Goal: Task Accomplishment & Management: Manage account settings

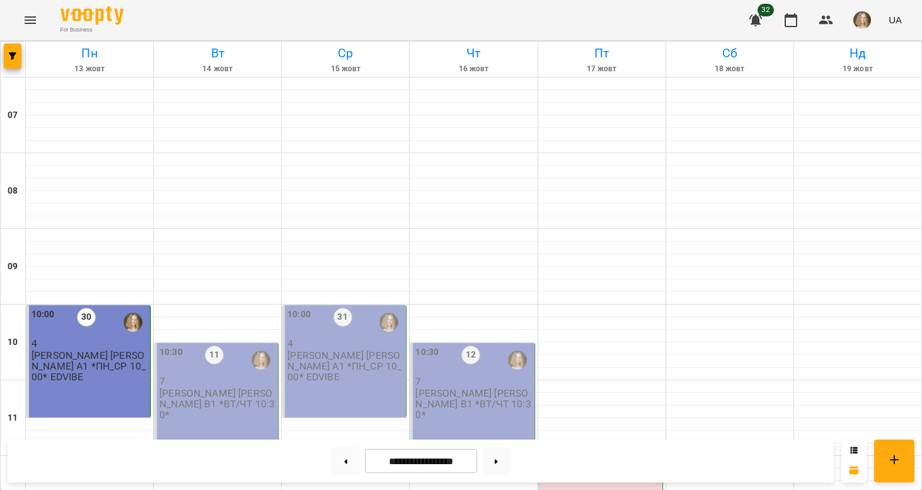
scroll to position [177, 0]
click at [229, 388] on div "[PERSON_NAME] [PERSON_NAME] В1 *ВТ/ЧТ 10:30*" at bounding box center [217, 404] width 116 height 33
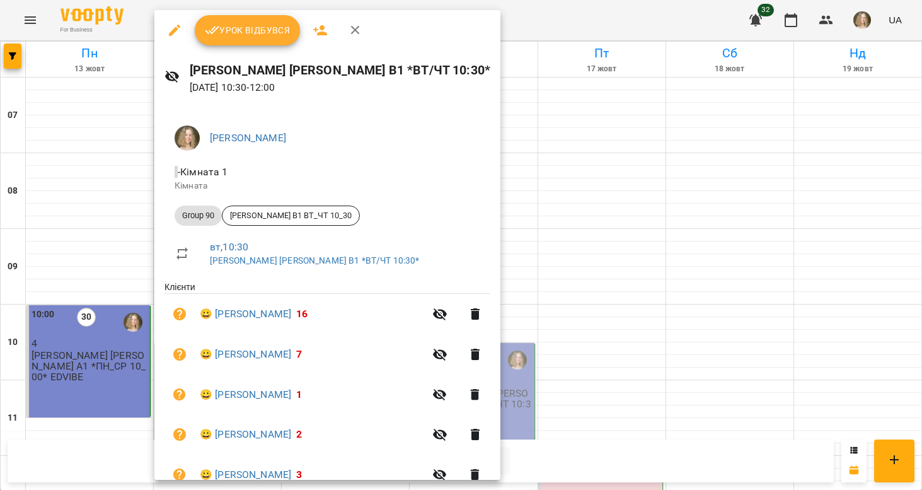
click at [251, 47] on div "Урок відбувся" at bounding box center [327, 30] width 346 height 40
click at [249, 37] on span "Урок відбувся" at bounding box center [248, 30] width 86 height 15
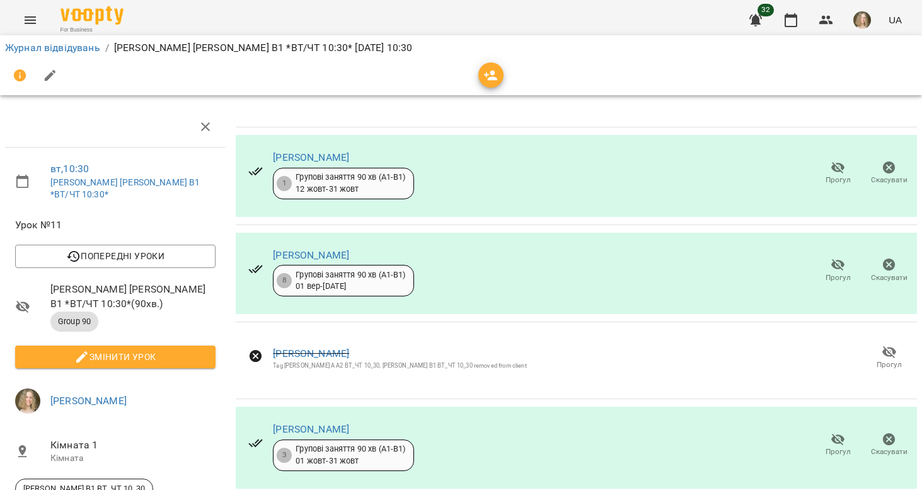
scroll to position [408, 0]
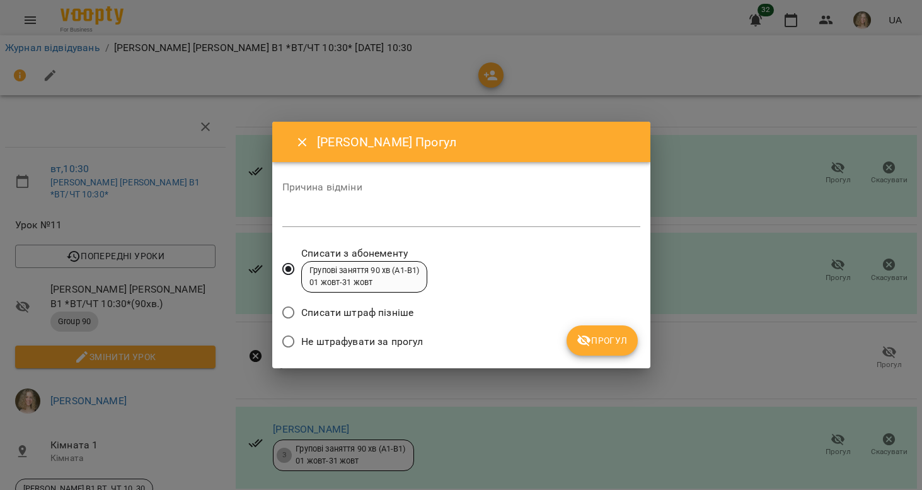
click at [411, 344] on span "Не штрафувати за прогул" at bounding box center [362, 341] width 122 height 15
click at [588, 344] on icon "submit" at bounding box center [584, 341] width 14 height 12
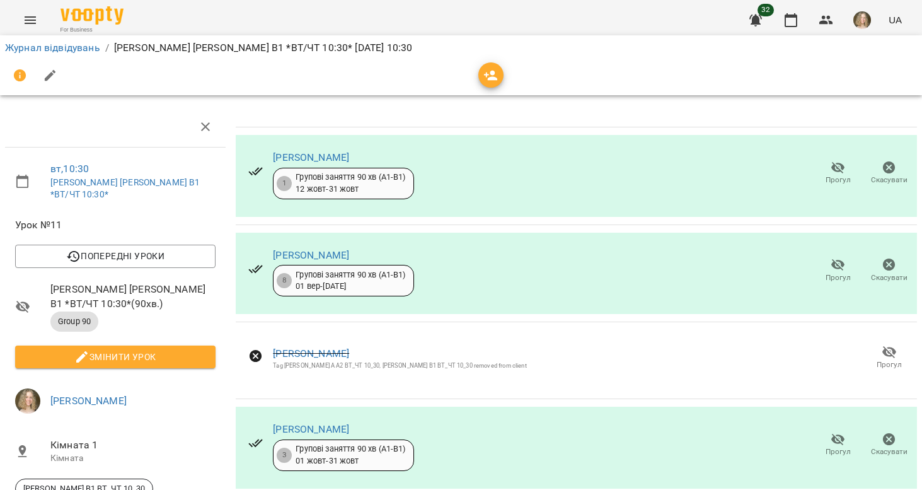
scroll to position [261, 0]
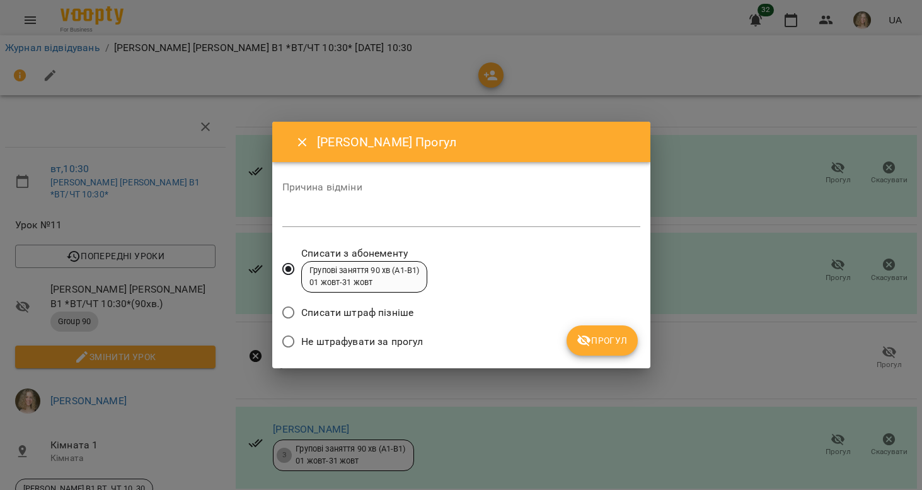
click at [420, 343] on span "Не штрафувати за прогул" at bounding box center [362, 341] width 122 height 15
click at [613, 347] on span "Прогул" at bounding box center [602, 340] width 51 height 15
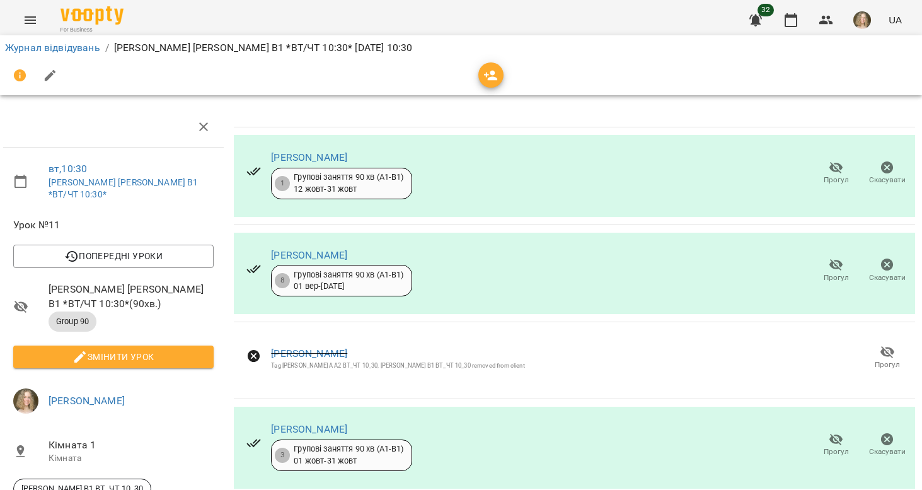
scroll to position [106, 2]
click at [176, 345] on button "Змінити урок" at bounding box center [113, 356] width 200 height 23
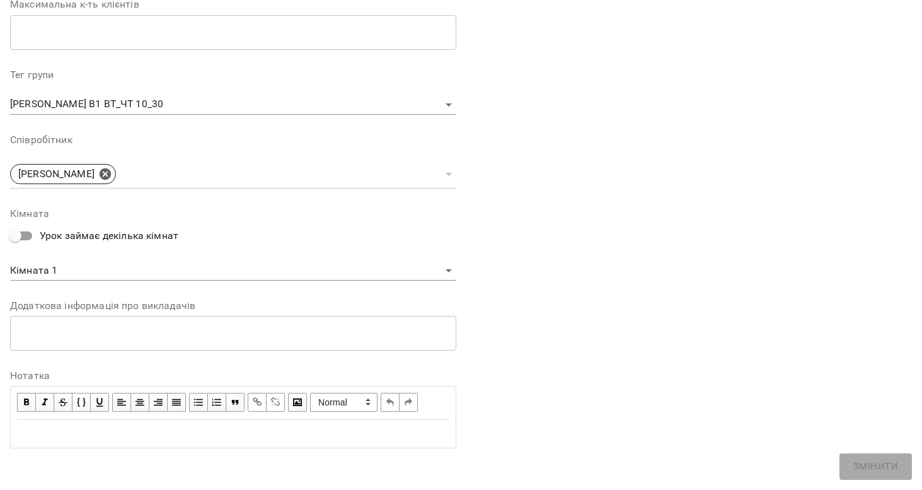
scroll to position [343, 0]
click at [30, 401] on span "button" at bounding box center [27, 403] width 14 height 14
click at [41, 427] on div "Edit text" at bounding box center [233, 434] width 432 height 15
click at [26, 399] on span "button" at bounding box center [27, 403] width 14 height 14
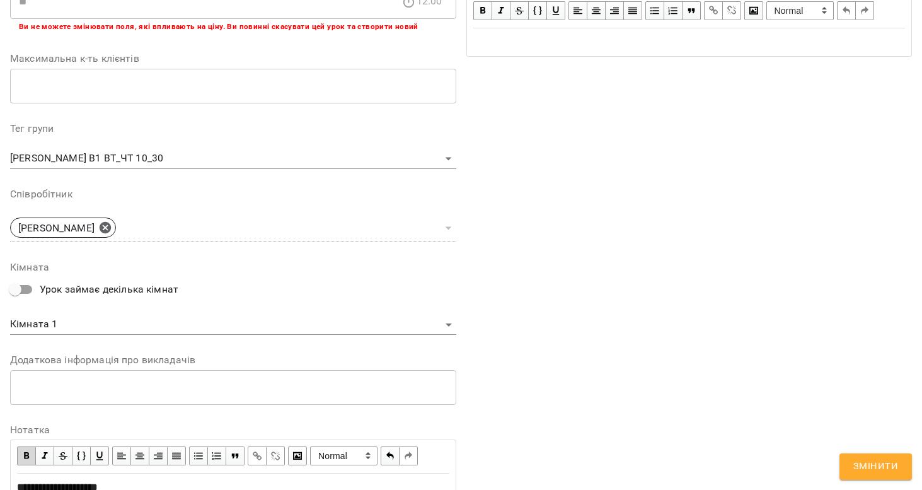
click at [25, 449] on span "button" at bounding box center [27, 456] width 14 height 14
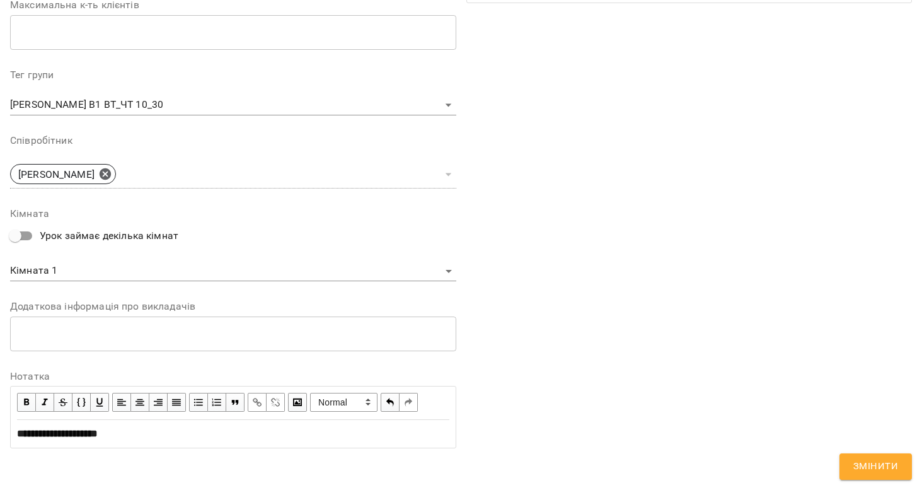
scroll to position [396, 0]
click at [855, 469] on span "Змінити" at bounding box center [875, 466] width 45 height 16
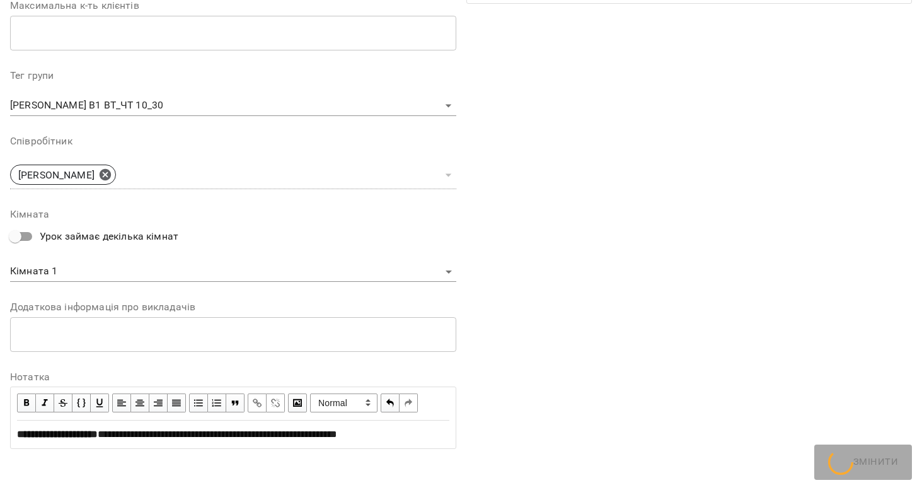
scroll to position [79, 2]
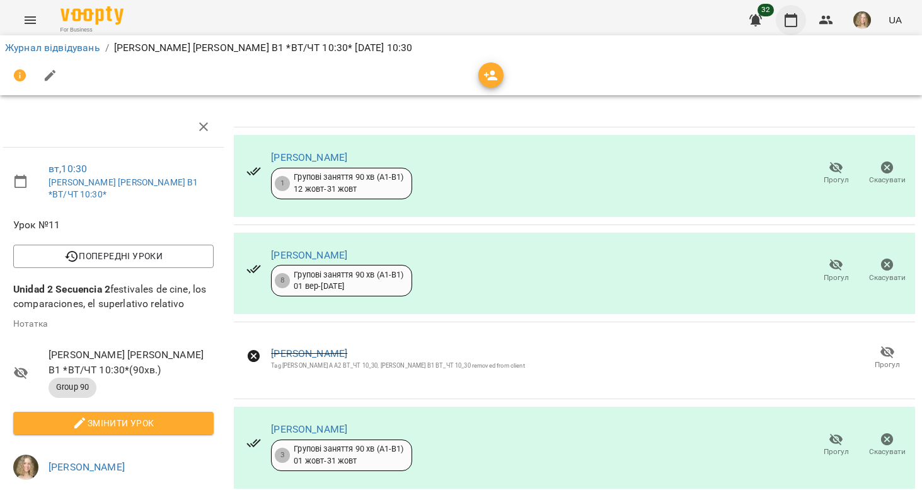
click at [796, 9] on button "button" at bounding box center [791, 20] width 30 height 30
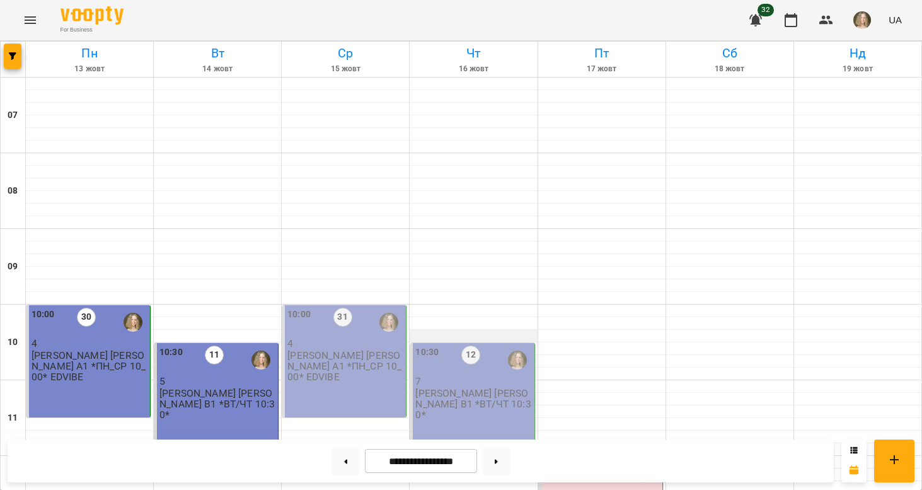
scroll to position [43, 0]
